Goal: Task Accomplishment & Management: Use online tool/utility

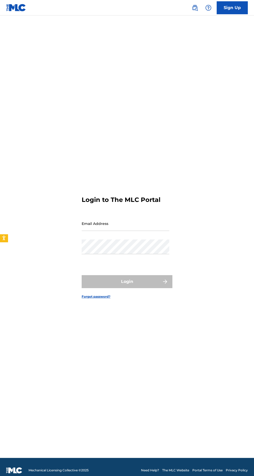
click at [138, 231] on input "Email Address" at bounding box center [124, 223] width 87 height 15
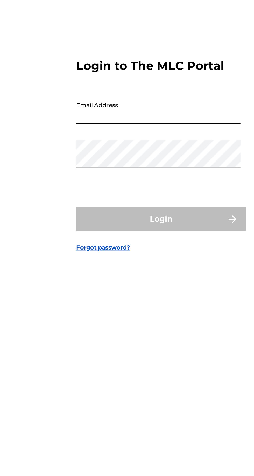
type input "[EMAIL_ADDRESS][DOMAIN_NAME]"
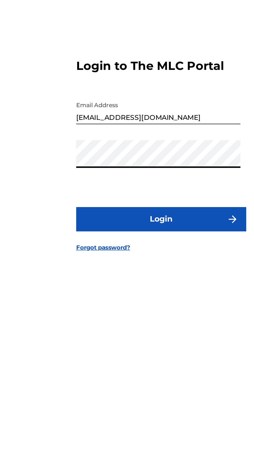
click at [147, 288] on button "Login" at bounding box center [126, 281] width 91 height 13
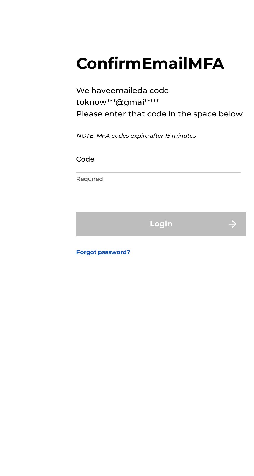
scroll to position [2, 0]
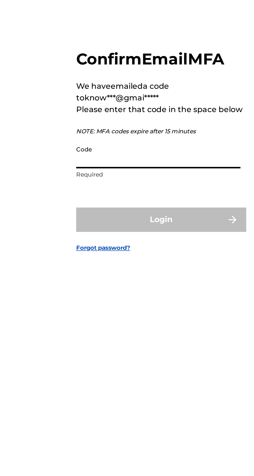
paste input "026049"
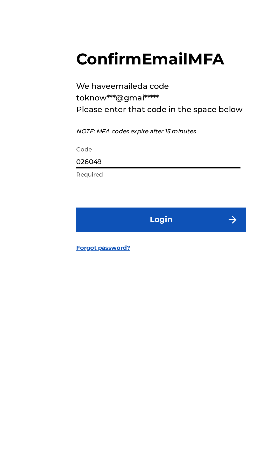
type input "026049"
click at [140, 288] on button "Login" at bounding box center [126, 281] width 91 height 13
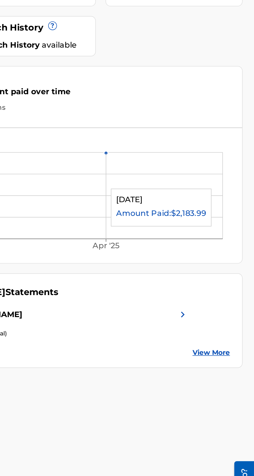
click at [235, 290] on link "View More" at bounding box center [231, 290] width 20 height 5
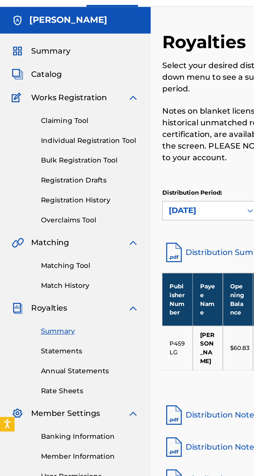
click at [70, 64] on img at bounding box center [71, 64] width 6 height 6
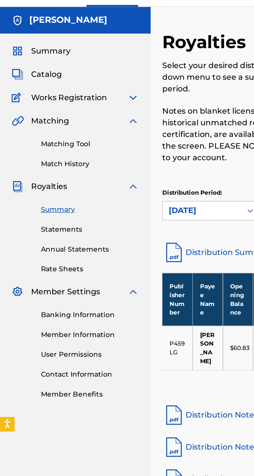
click at [71, 66] on img at bounding box center [71, 64] width 6 height 6
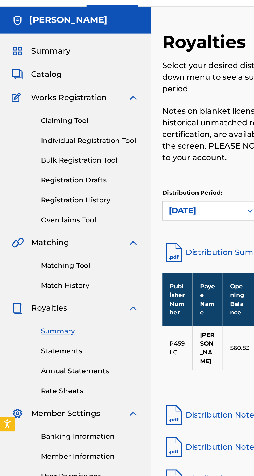
click at [50, 75] on link "Claiming Tool" at bounding box center [48, 75] width 52 height 5
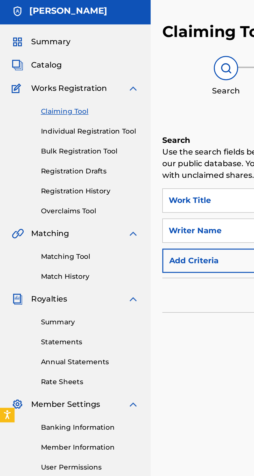
click at [31, 50] on span "Catalog" at bounding box center [25, 51] width 16 height 6
